Goal: Task Accomplishment & Management: Manage account settings

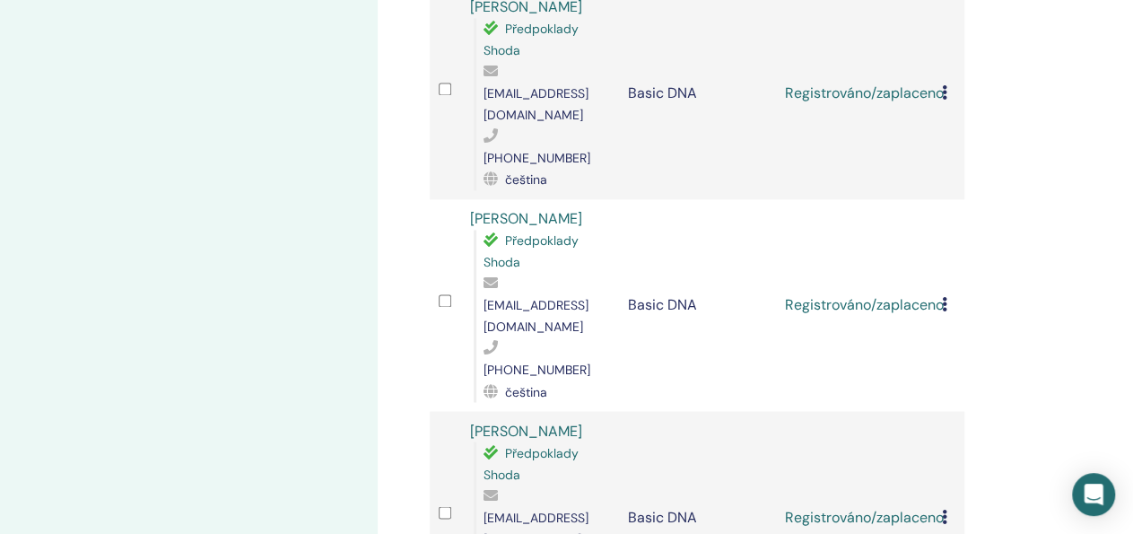
scroll to position [1320, 0]
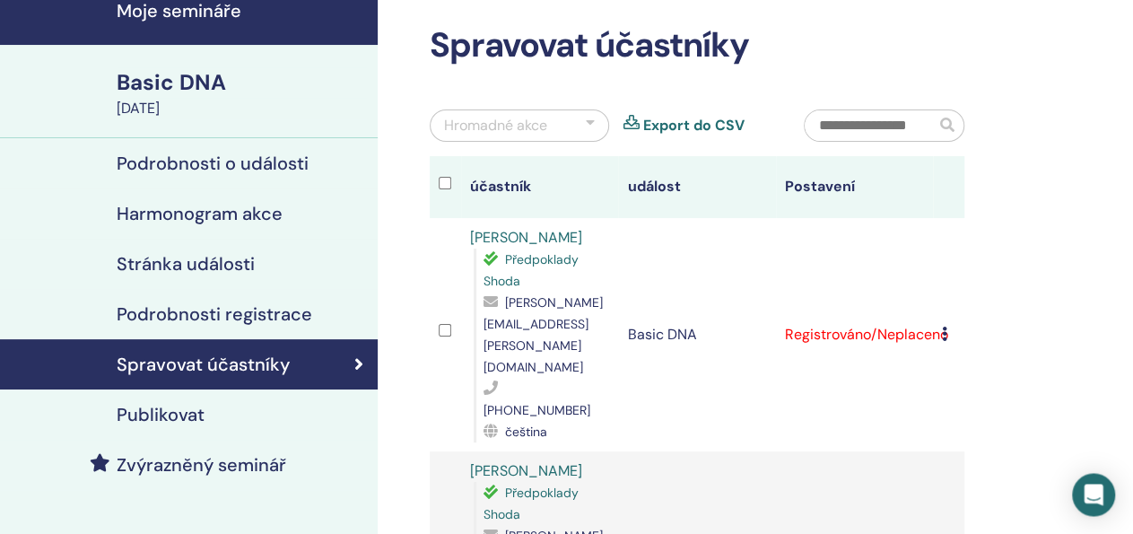
scroll to position [0, 0]
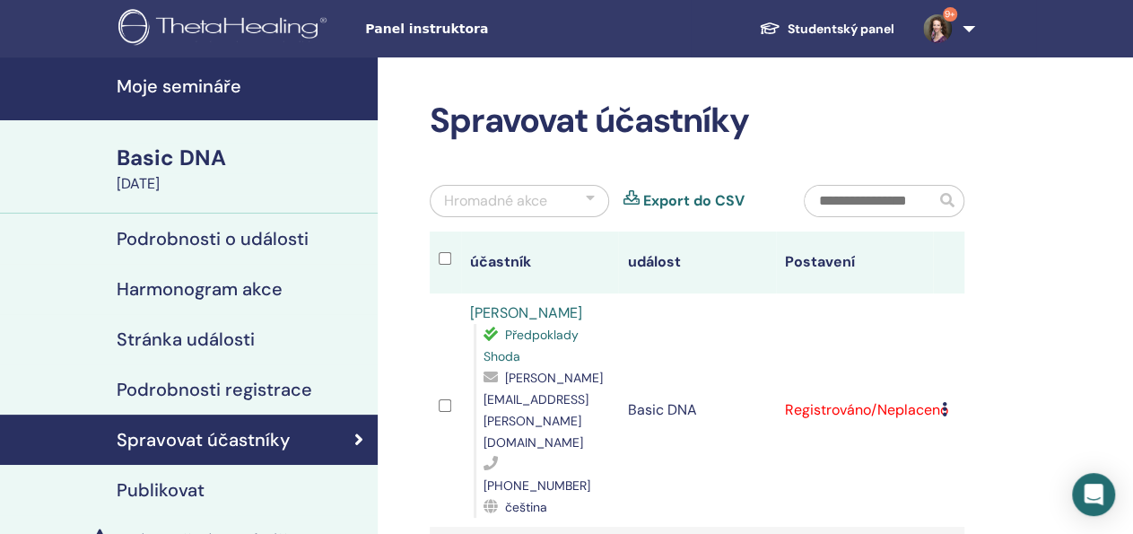
click at [947, 402] on icon at bounding box center [944, 409] width 5 height 14
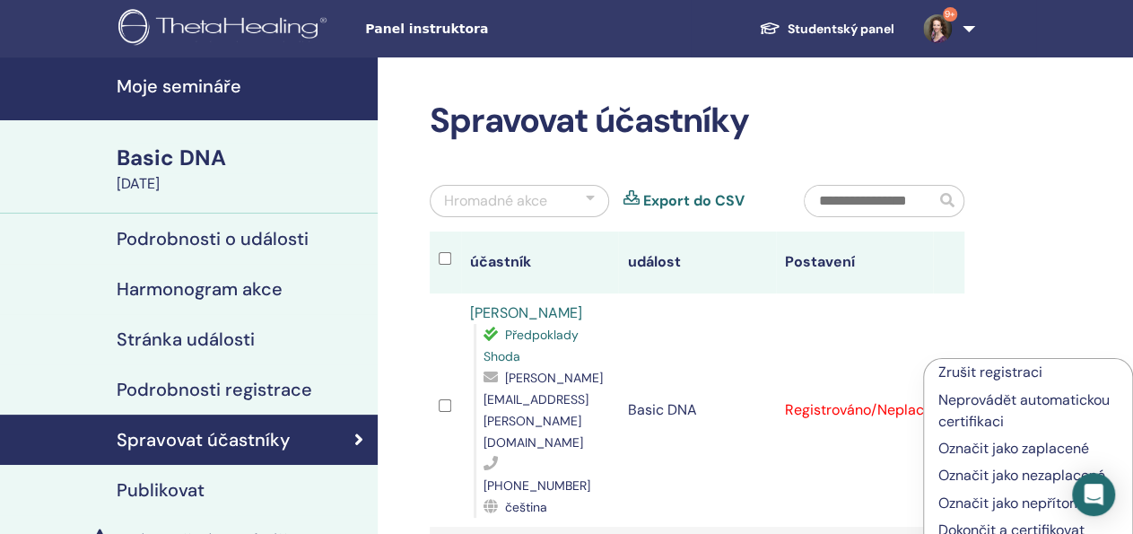
click at [974, 445] on p "Označit jako zaplacené" at bounding box center [1027, 449] width 179 height 22
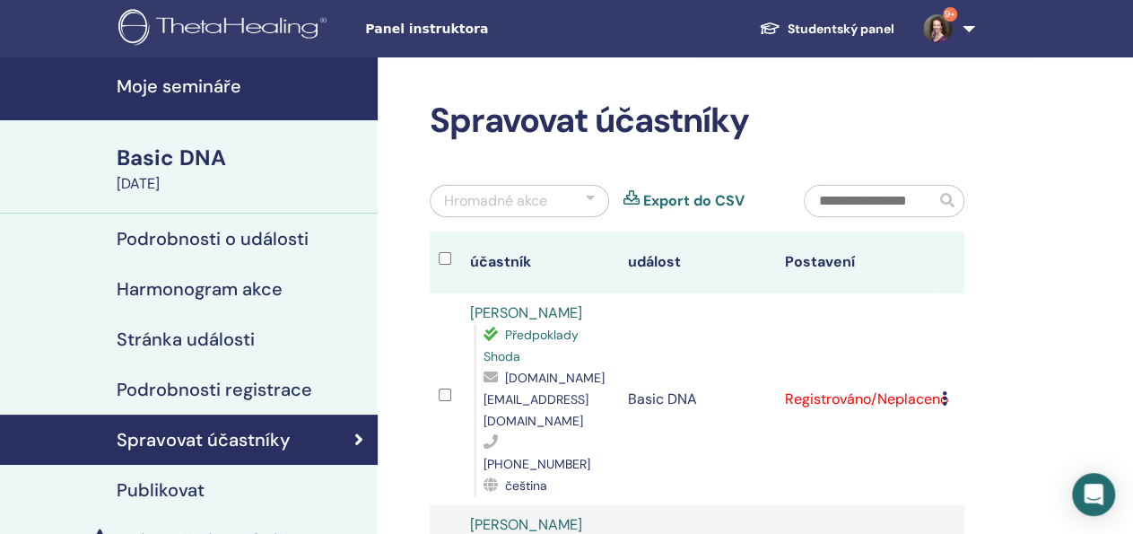
click at [946, 391] on icon at bounding box center [944, 398] width 5 height 14
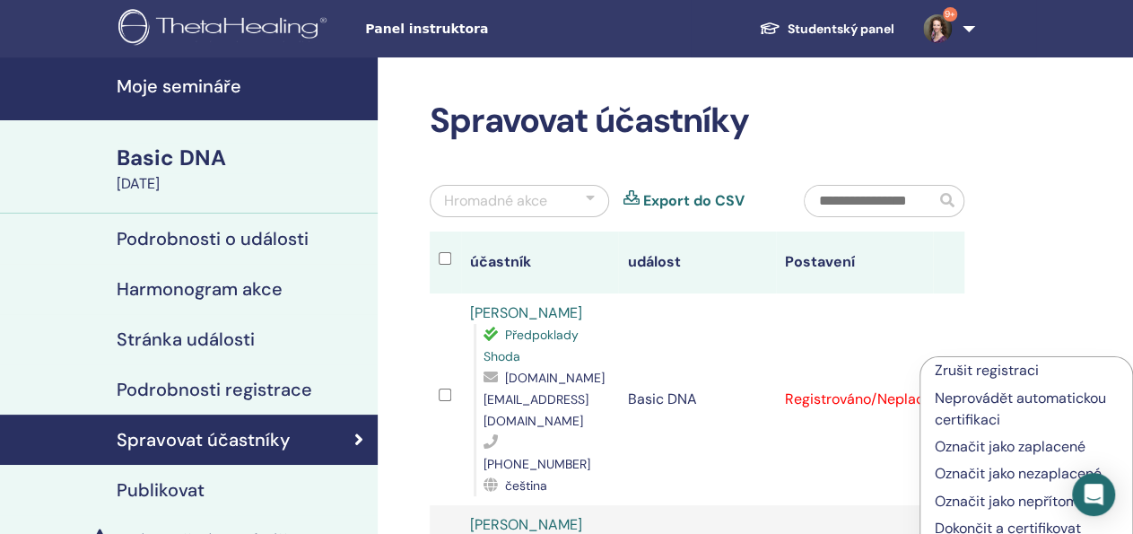
click at [978, 442] on p "Označit jako zaplacené" at bounding box center [1026, 447] width 183 height 22
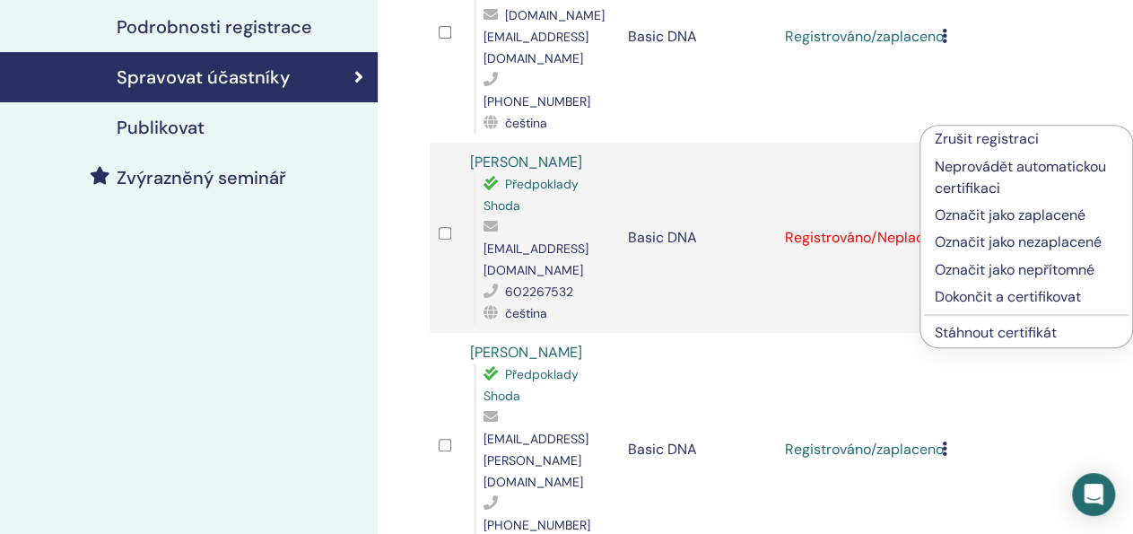
scroll to position [363, 0]
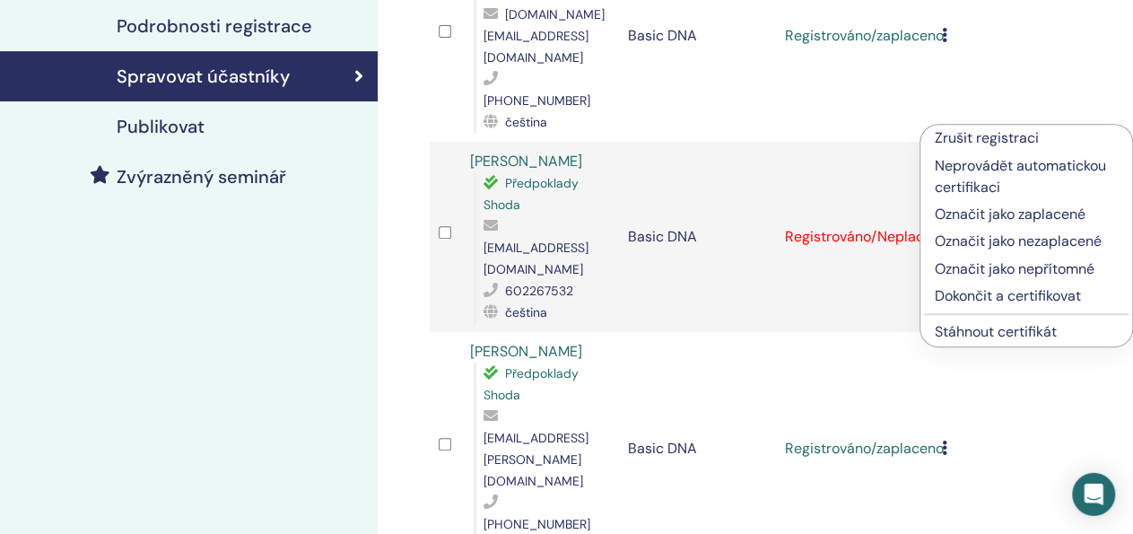
click at [1032, 211] on p "Označit jako zaplacené" at bounding box center [1026, 215] width 183 height 22
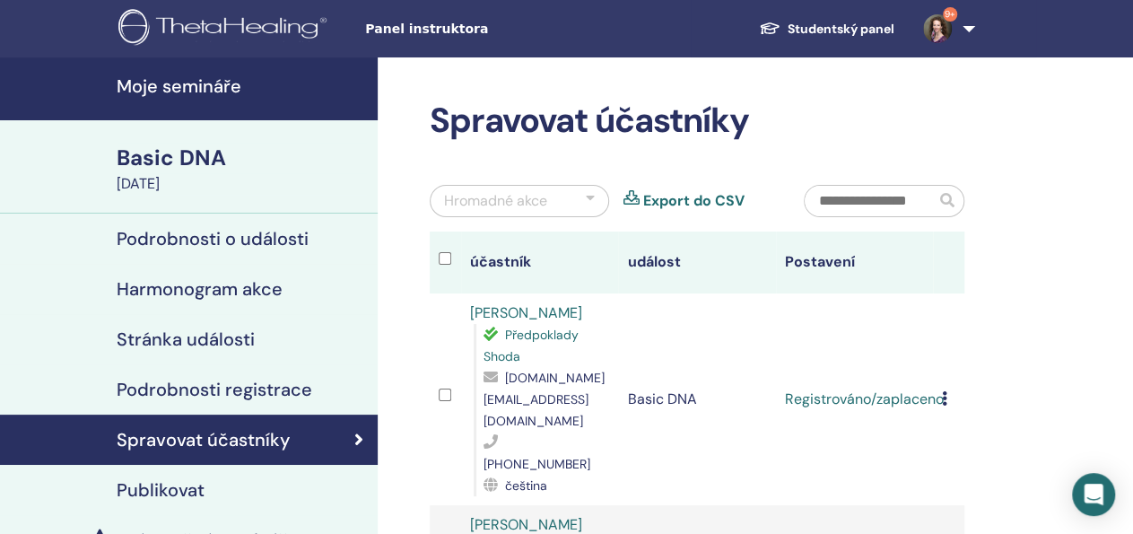
click at [184, 83] on h4 "Moje semináře" at bounding box center [242, 86] width 250 height 22
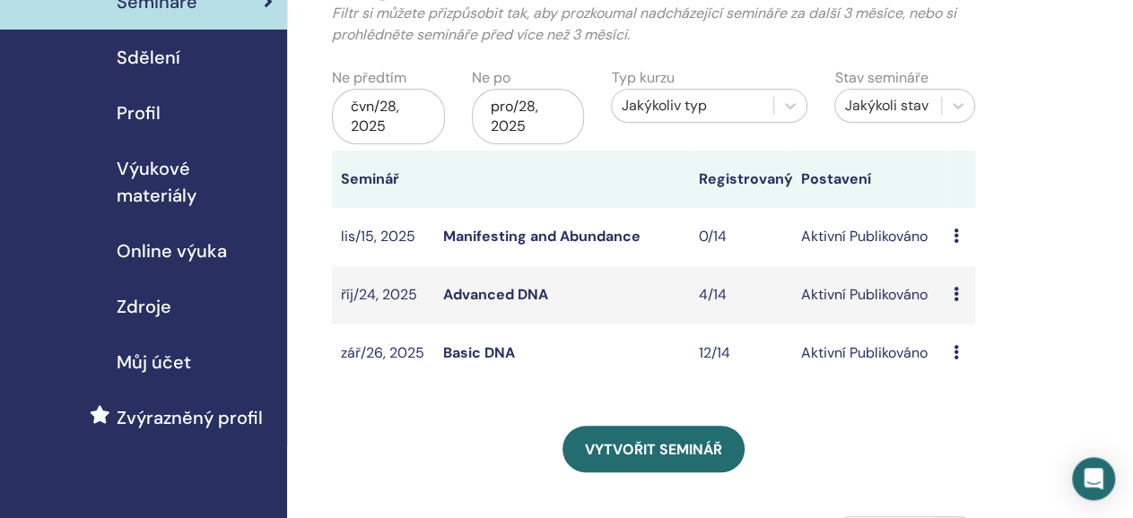
scroll to position [142, 0]
